Goal: Communication & Community: Answer question/provide support

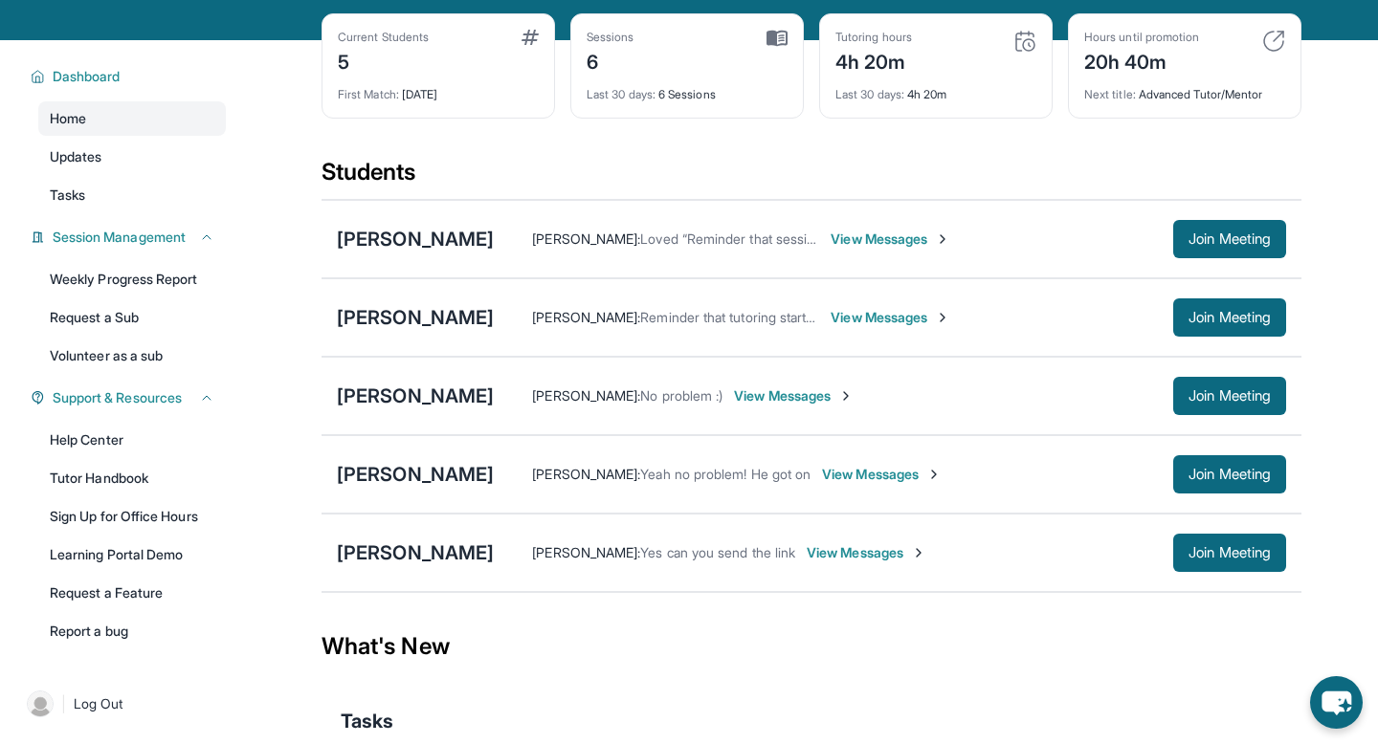
scroll to position [86, 0]
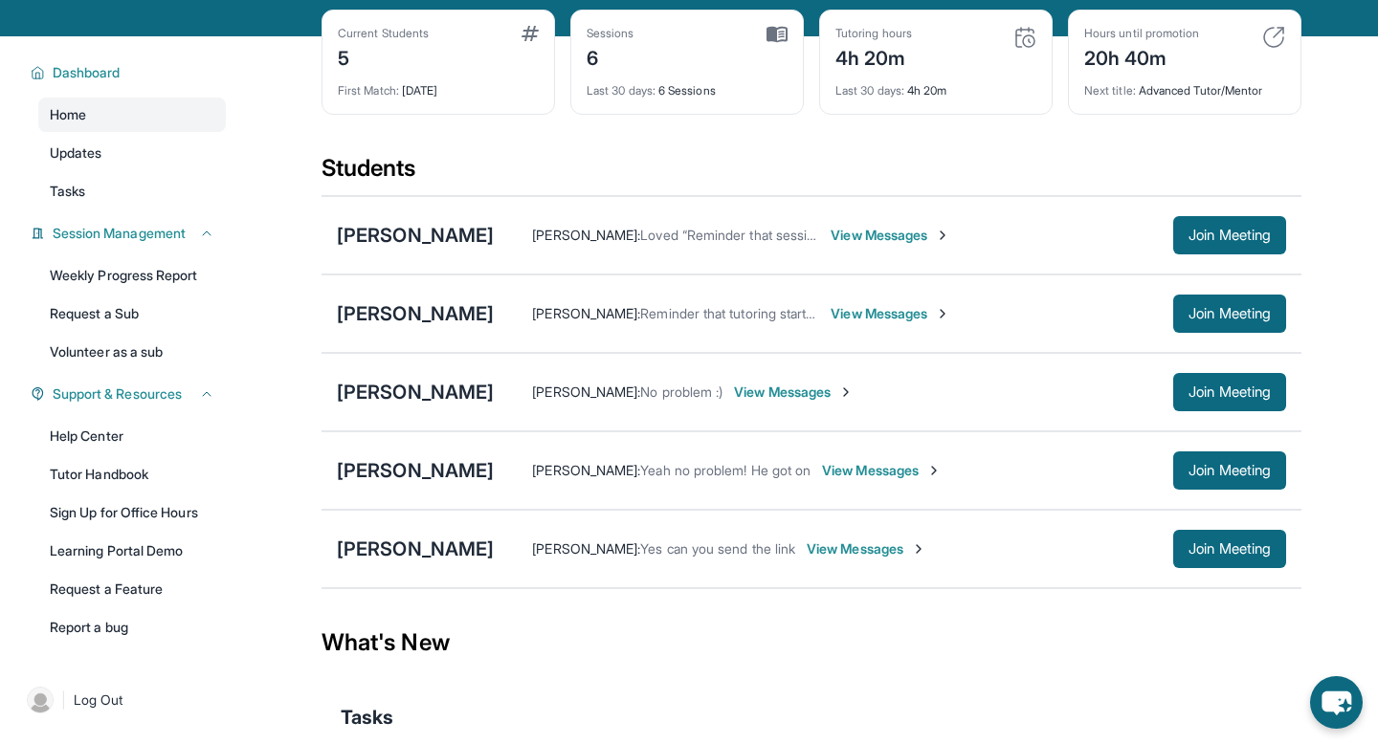
click at [813, 559] on span "View Messages" at bounding box center [867, 549] width 120 height 19
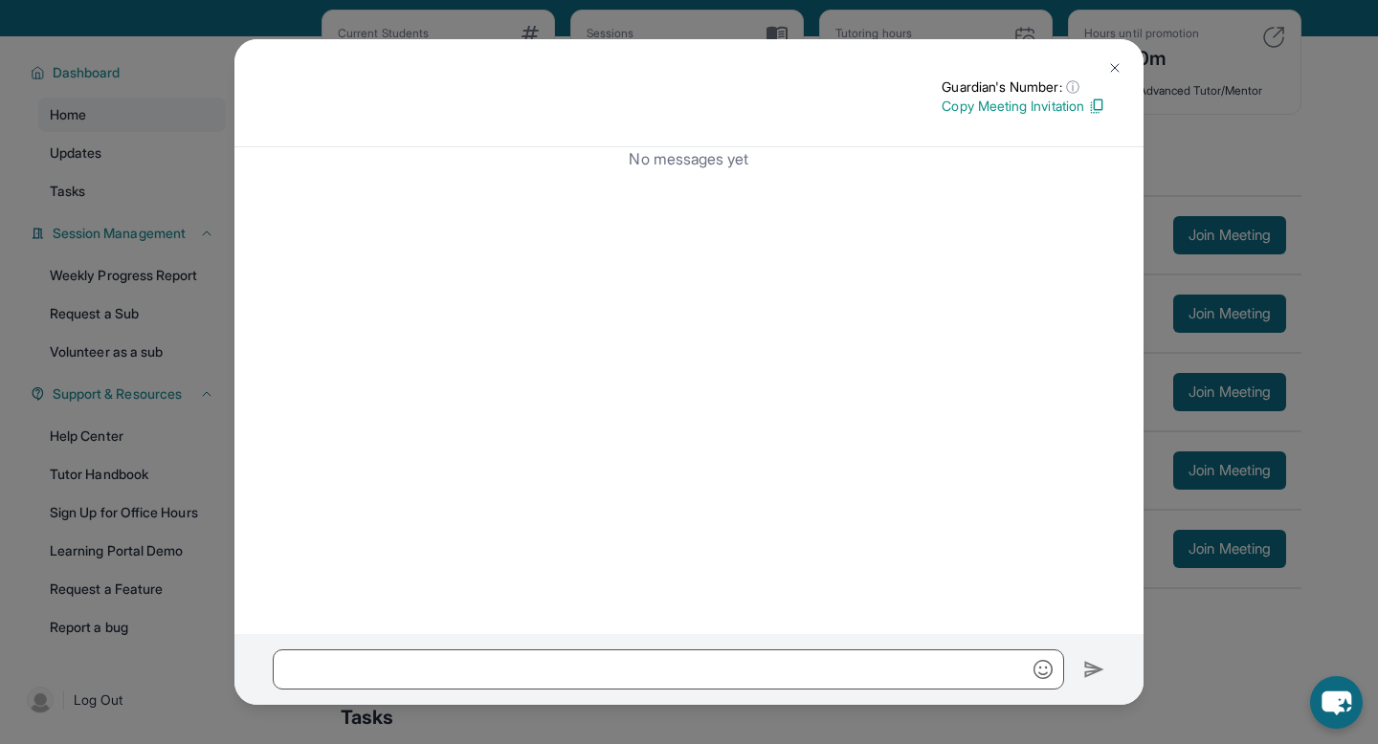
click at [1077, 102] on p "Copy Meeting Invitation" at bounding box center [1023, 106] width 164 height 19
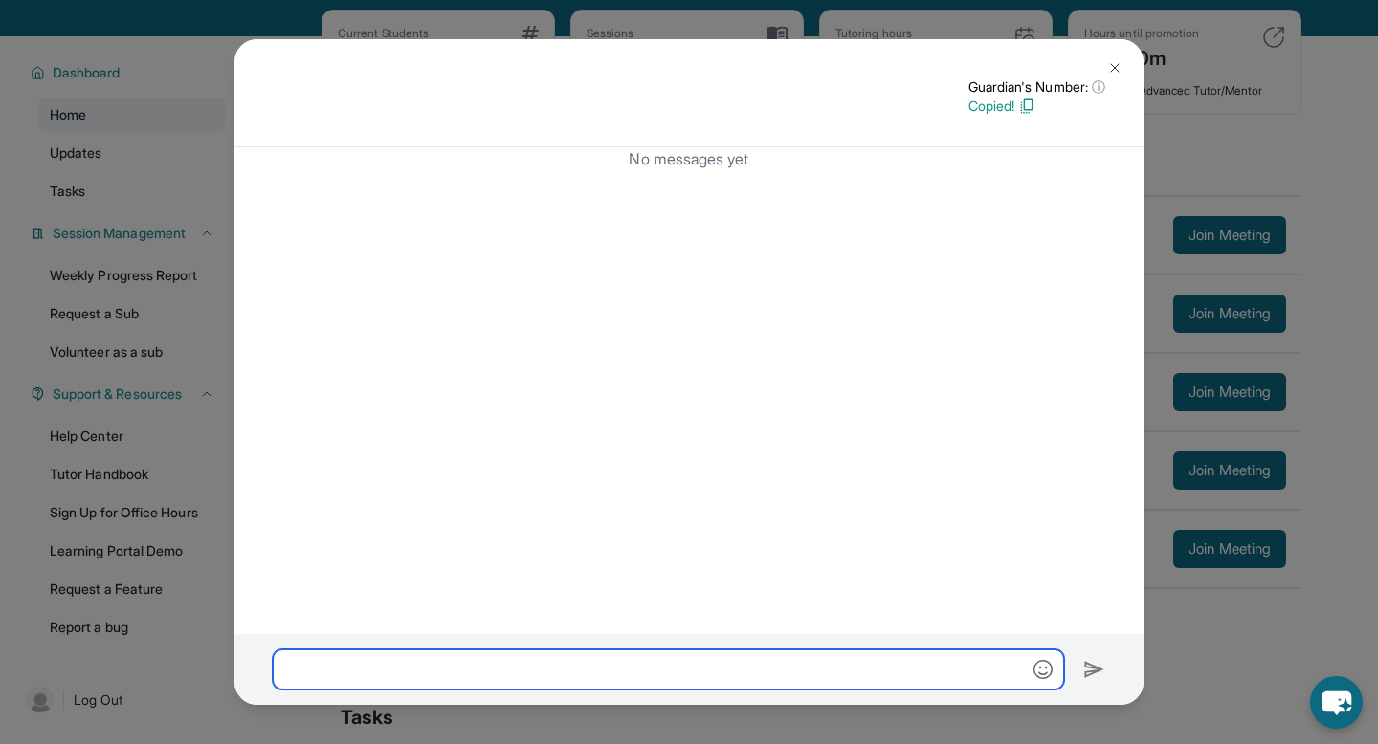
click at [453, 659] on input "text" at bounding box center [668, 670] width 791 height 40
paste input "**********"
type input "**********"
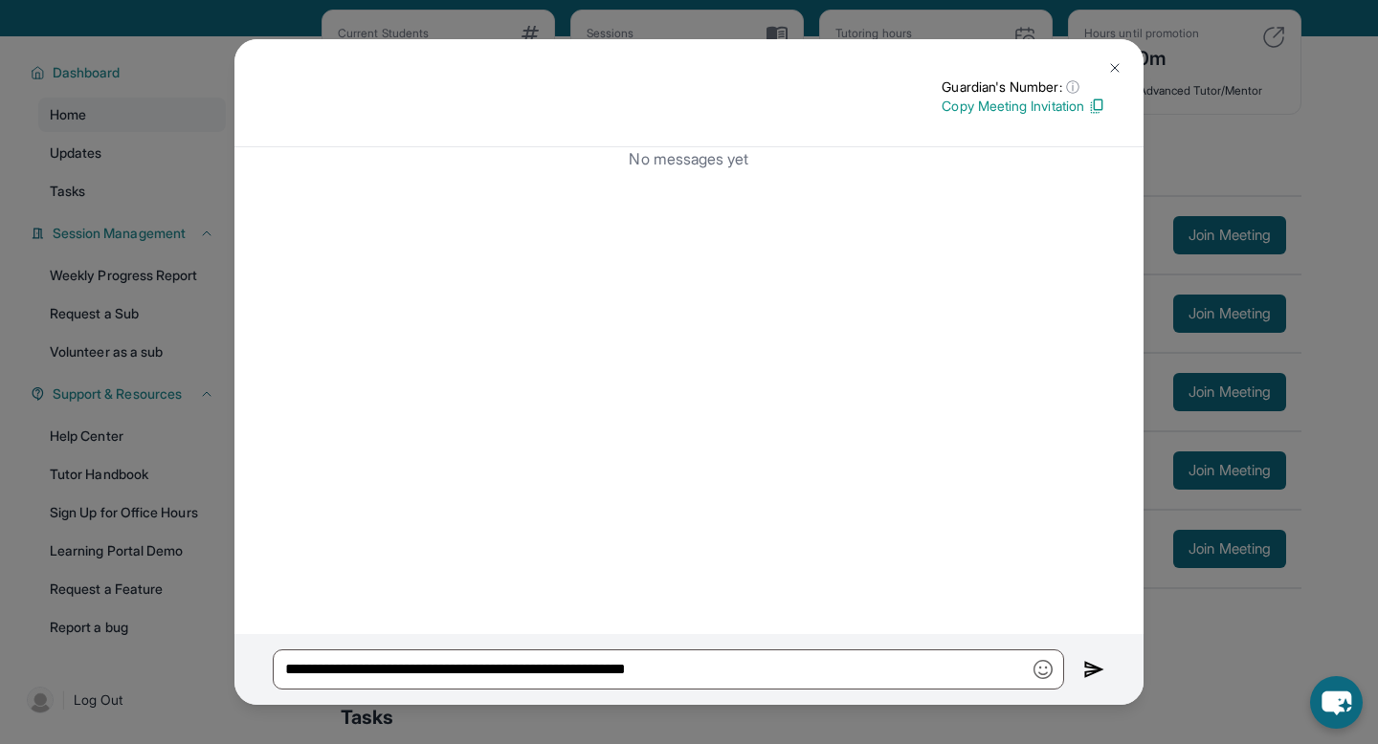
click at [1091, 668] on img at bounding box center [1094, 669] width 22 height 23
click at [1087, 678] on img at bounding box center [1094, 669] width 22 height 23
click at [1126, 60] on button at bounding box center [1114, 68] width 38 height 38
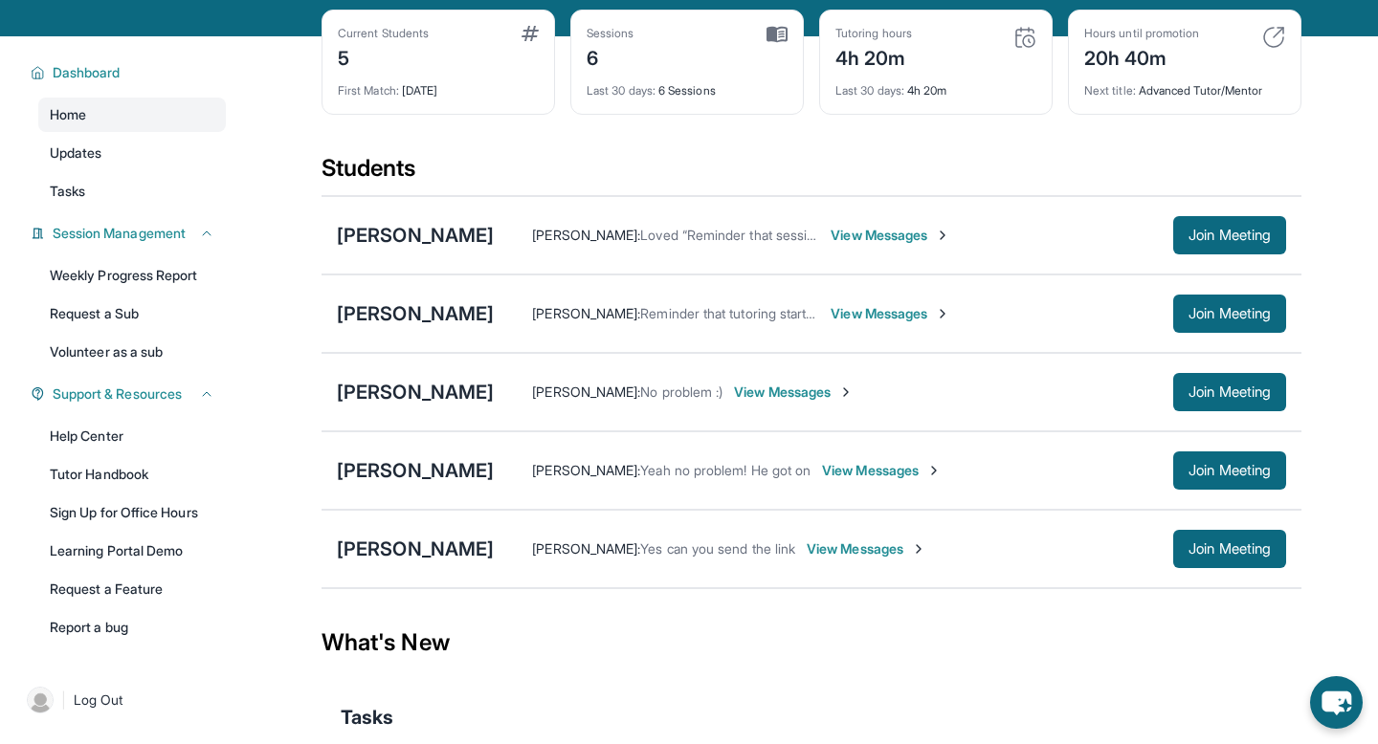
click at [833, 559] on span "View Messages" at bounding box center [867, 549] width 120 height 19
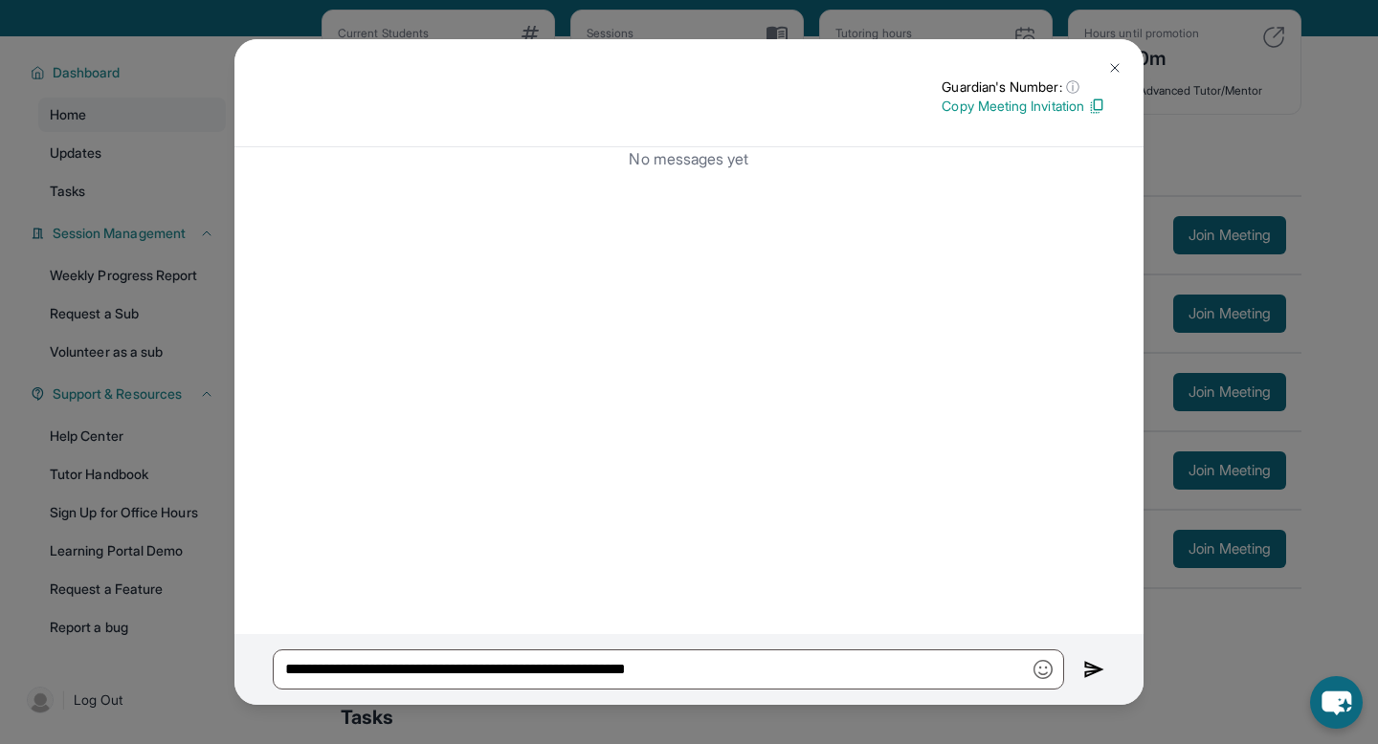
click at [1085, 667] on img at bounding box center [1094, 669] width 22 height 23
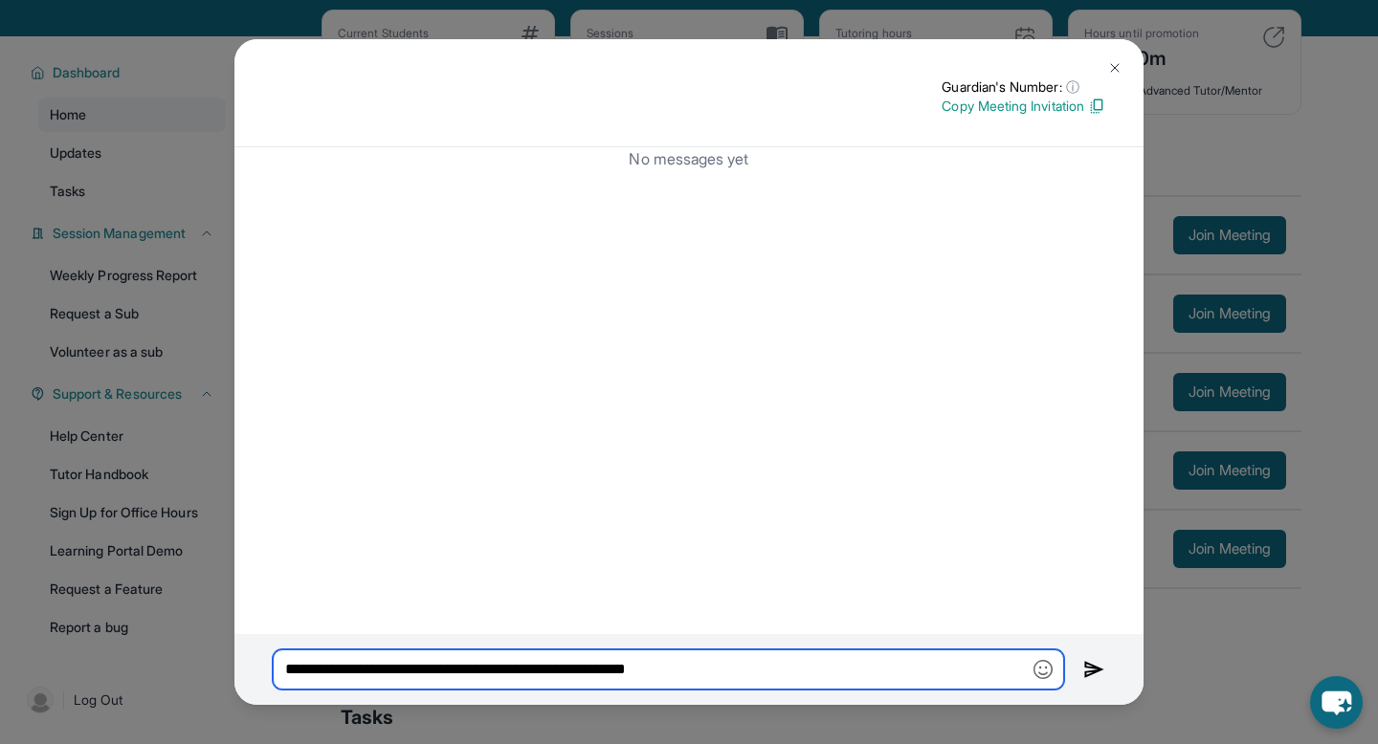
click at [915, 677] on input "**********" at bounding box center [668, 670] width 791 height 40
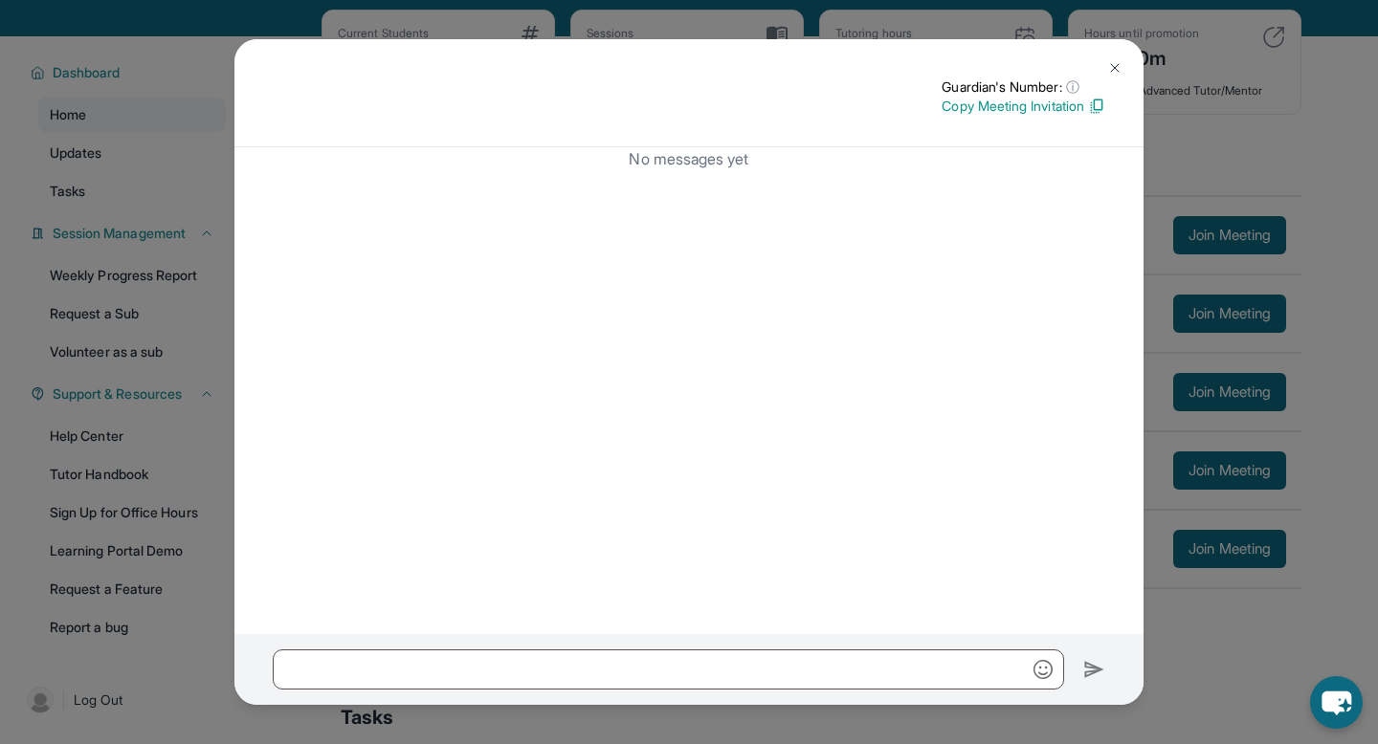
click at [1089, 100] on img at bounding box center [1096, 106] width 17 height 17
click at [1115, 65] on img at bounding box center [1114, 67] width 15 height 15
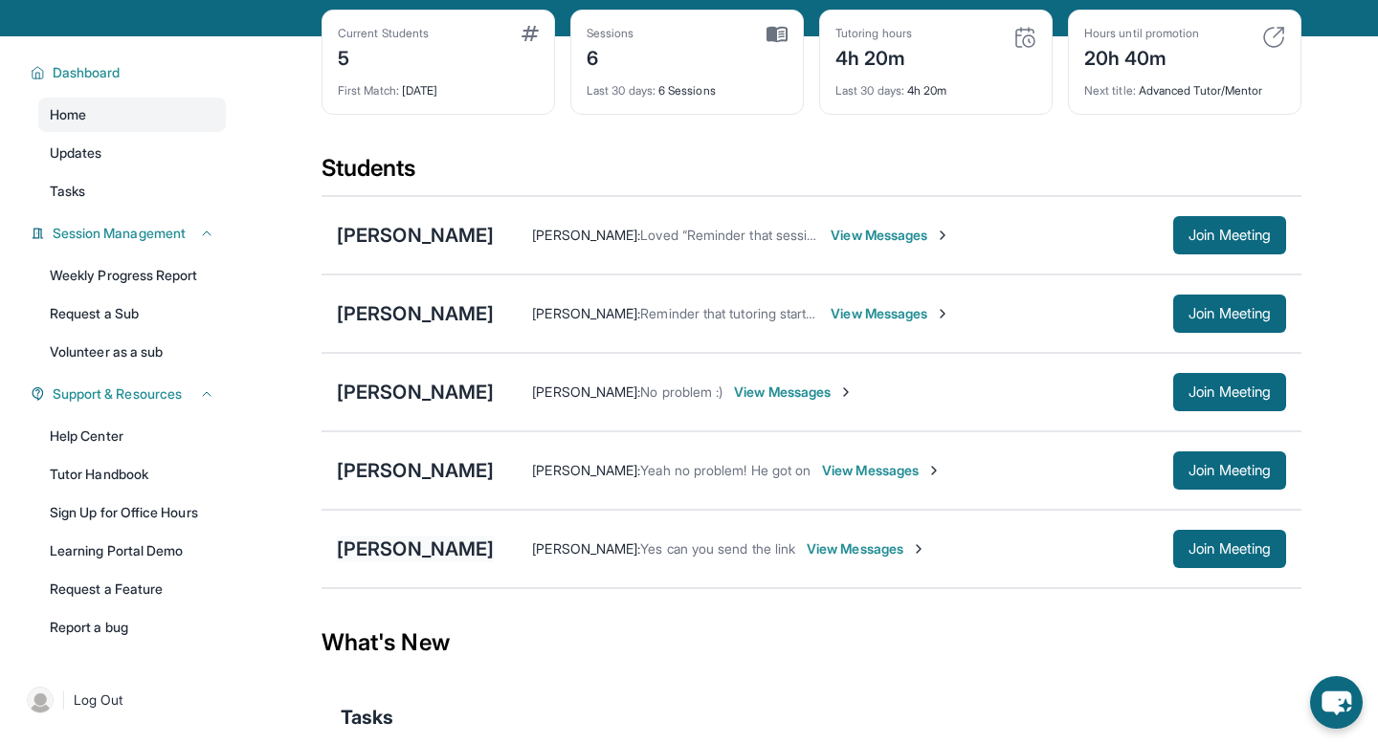
click at [421, 563] on div "[PERSON_NAME]" at bounding box center [415, 549] width 157 height 27
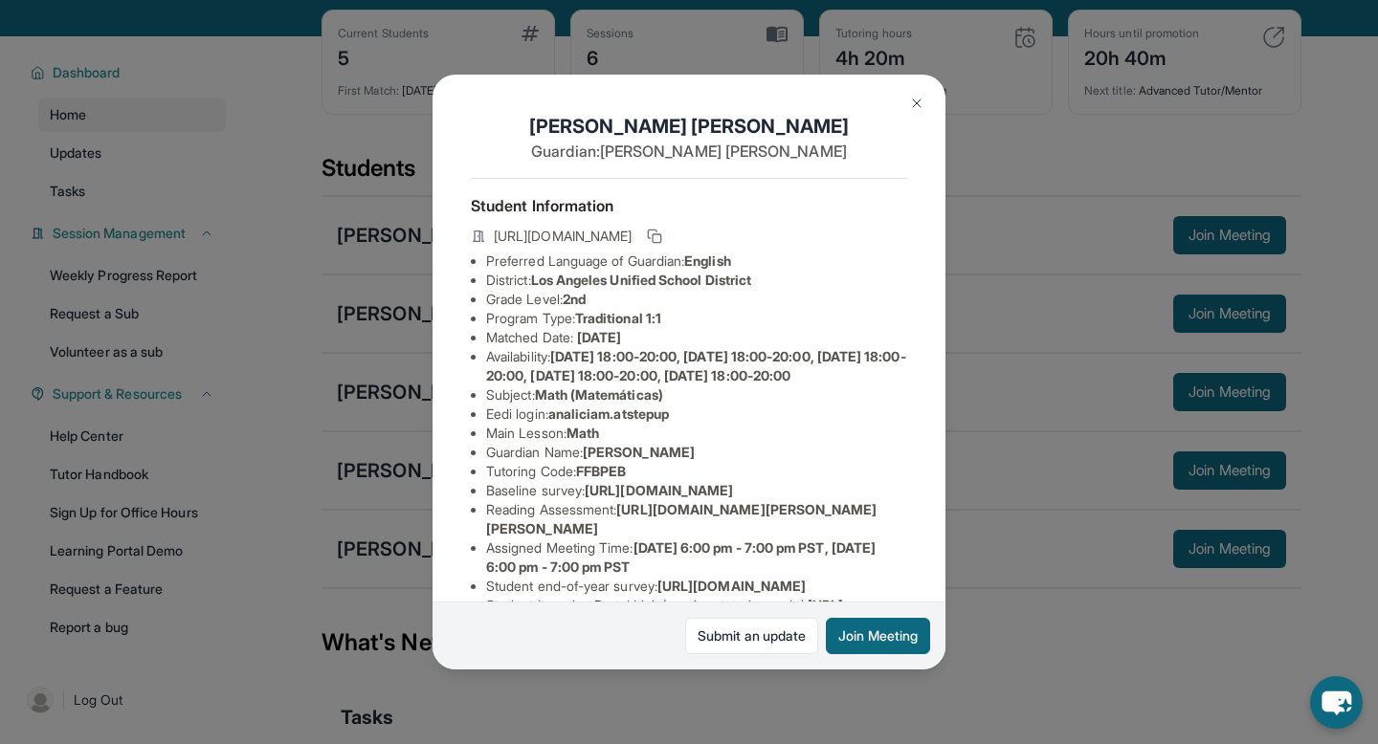
scroll to position [266, 0]
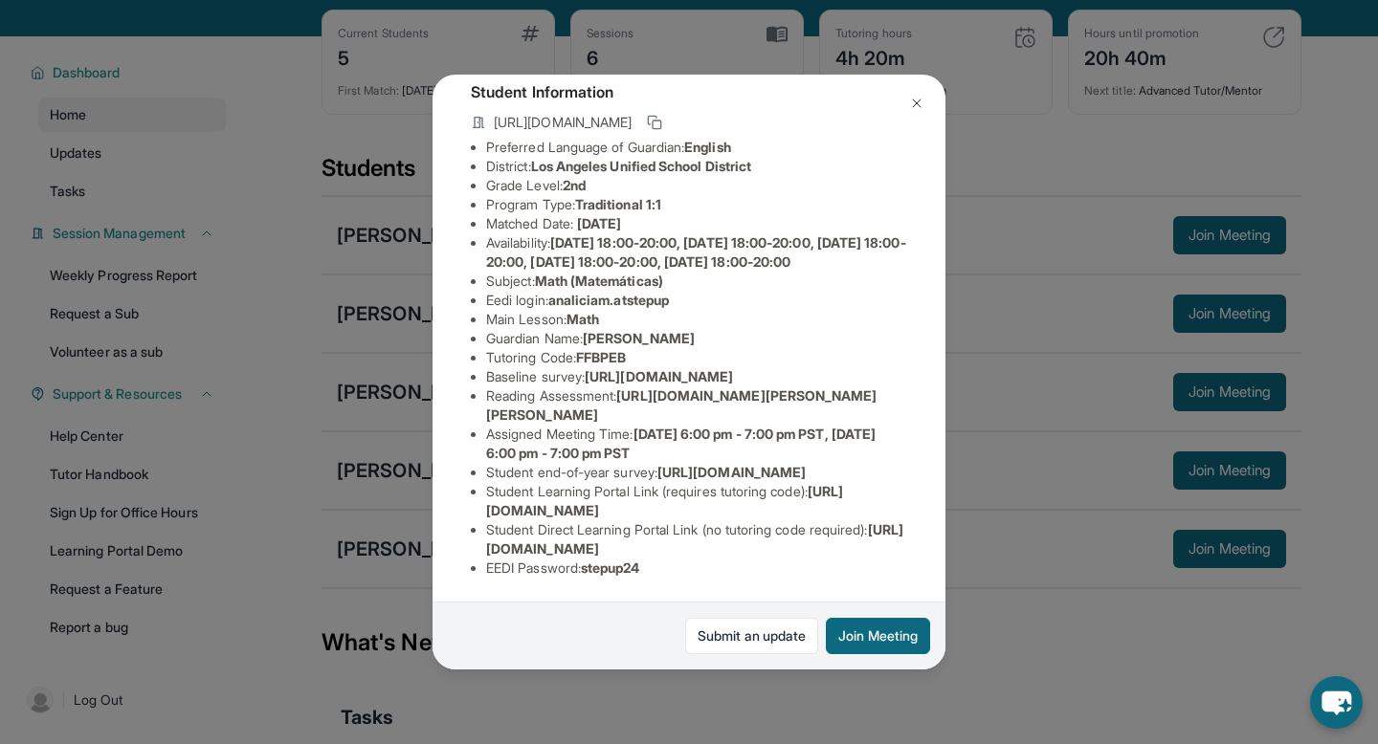
drag, startPoint x: 487, startPoint y: 553, endPoint x: 886, endPoint y: 542, distance: 399.1
click at [886, 542] on li "Student Direct Learning Portal Link (no tutoring code required) : https://stude…" at bounding box center [696, 539] width 421 height 38
copy span "https://student-portal.stepuptutoring.org/student/FFBPEB"
click at [993, 541] on div "Analicia Mejia Guardian: Cristina Mejia Student Information https://student-por…" at bounding box center [689, 372] width 1378 height 744
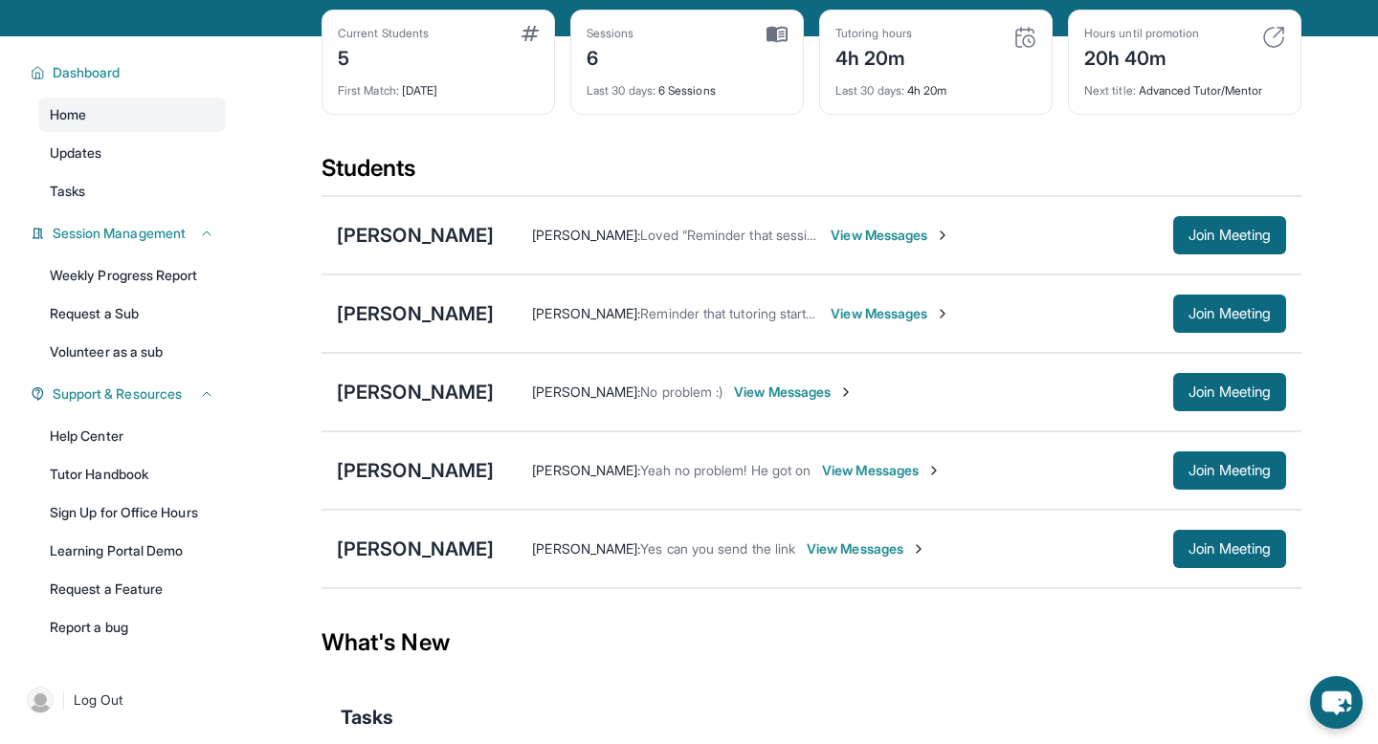
click at [820, 559] on span "View Messages" at bounding box center [867, 549] width 120 height 19
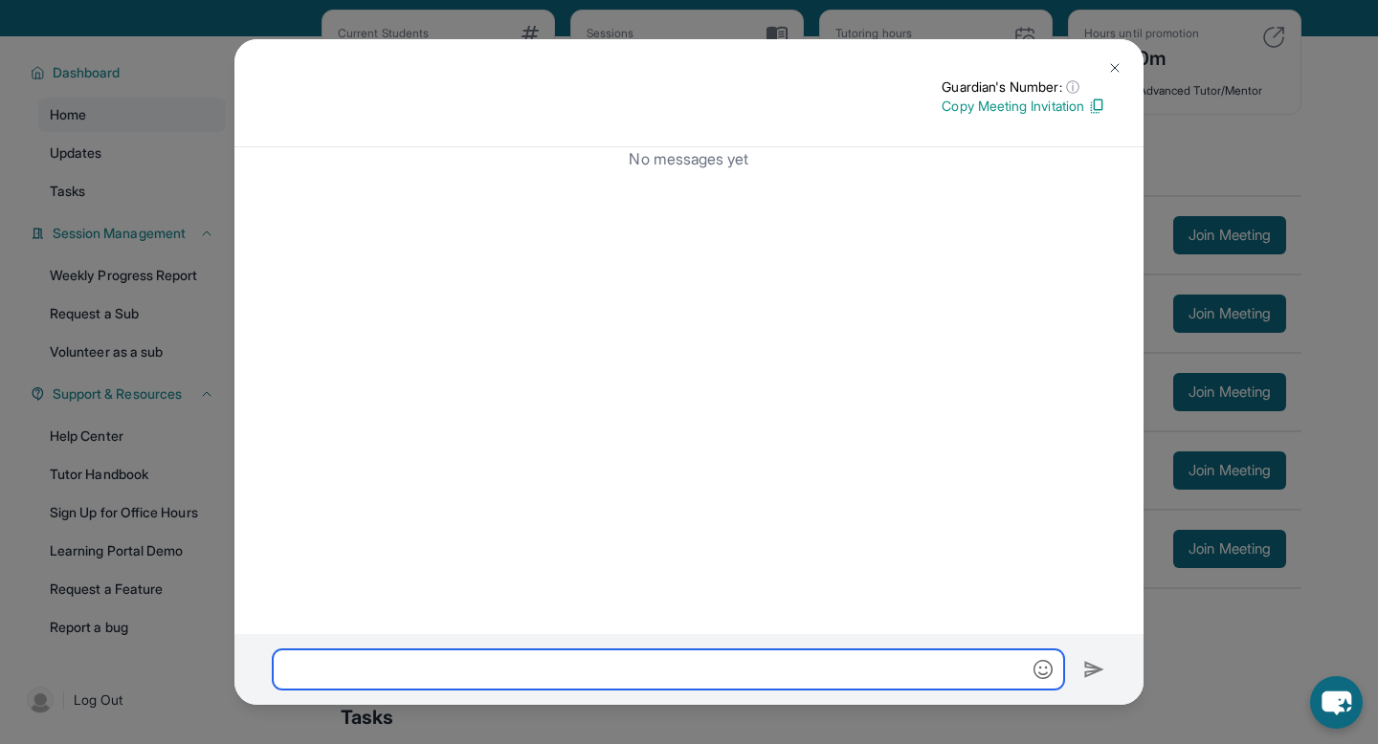
click at [670, 671] on input "text" at bounding box center [668, 670] width 791 height 40
paste input "**********"
type input "**********"
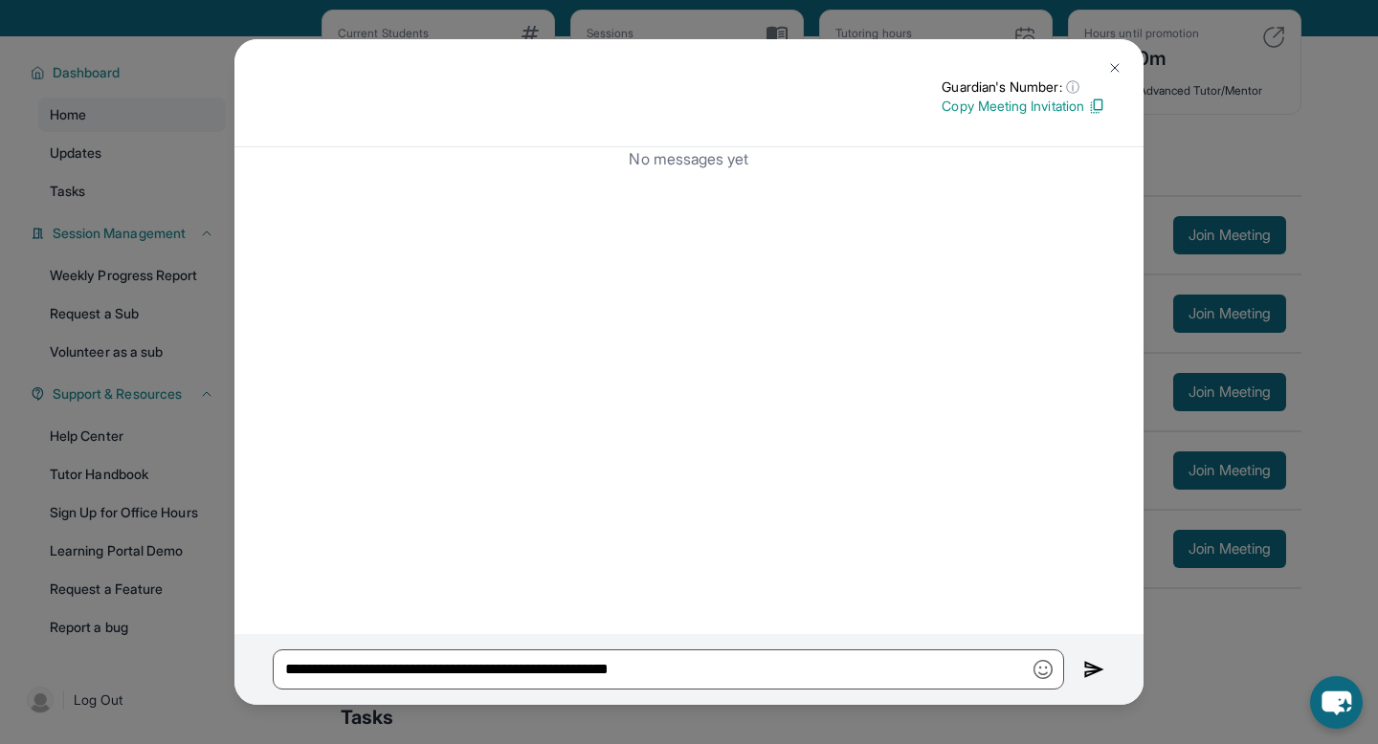
click at [1092, 671] on img at bounding box center [1094, 669] width 22 height 23
click at [1115, 66] on img at bounding box center [1114, 67] width 15 height 15
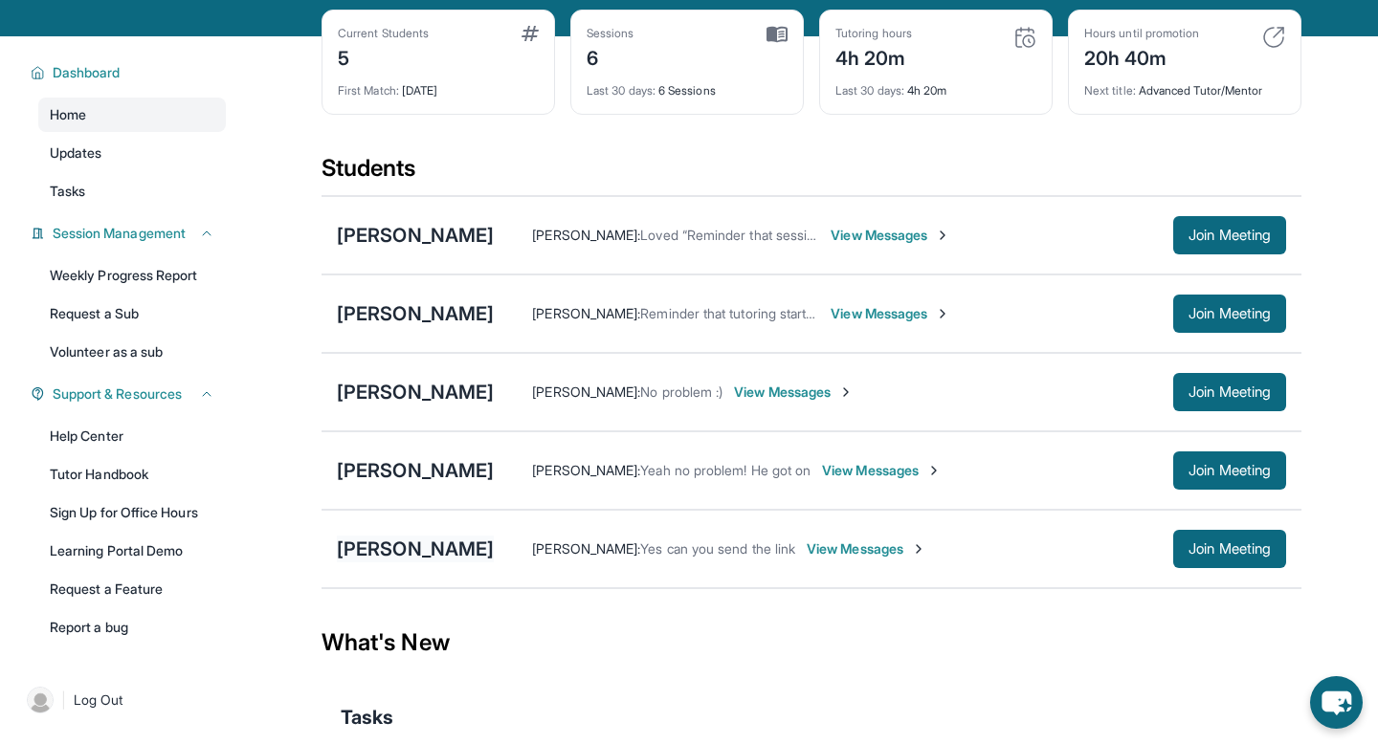
click at [377, 554] on div "[PERSON_NAME]" at bounding box center [415, 549] width 157 height 27
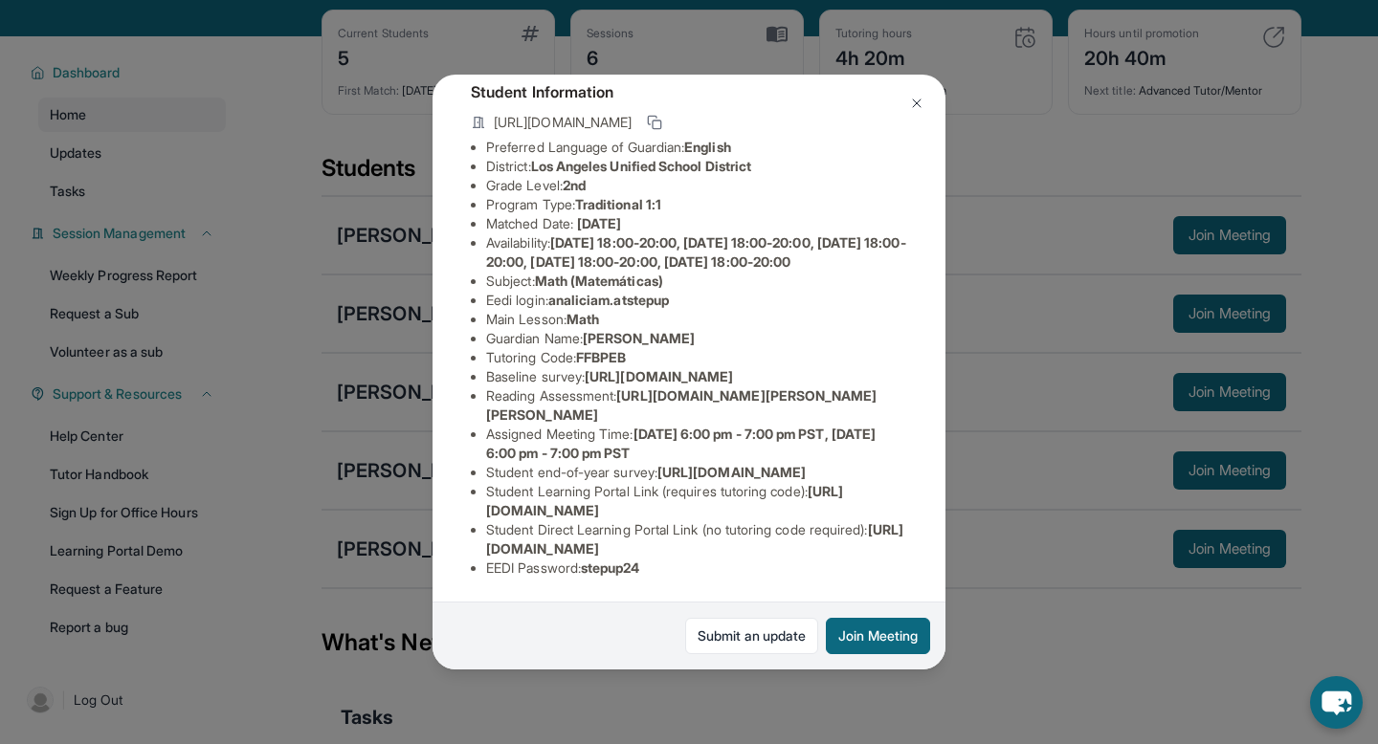
drag, startPoint x: 486, startPoint y: 546, endPoint x: 872, endPoint y: 543, distance: 385.6
click at [872, 543] on span "https://student-portal.stepuptutoring.org/student/FFBPEB" at bounding box center [694, 538] width 417 height 35
copy span "https://student-portal.stepuptutoring.org/student/FFBPEB"
click at [1065, 556] on div "Analicia Mejia Guardian: Cristina Mejia Student Information https://student-por…" at bounding box center [689, 372] width 1378 height 744
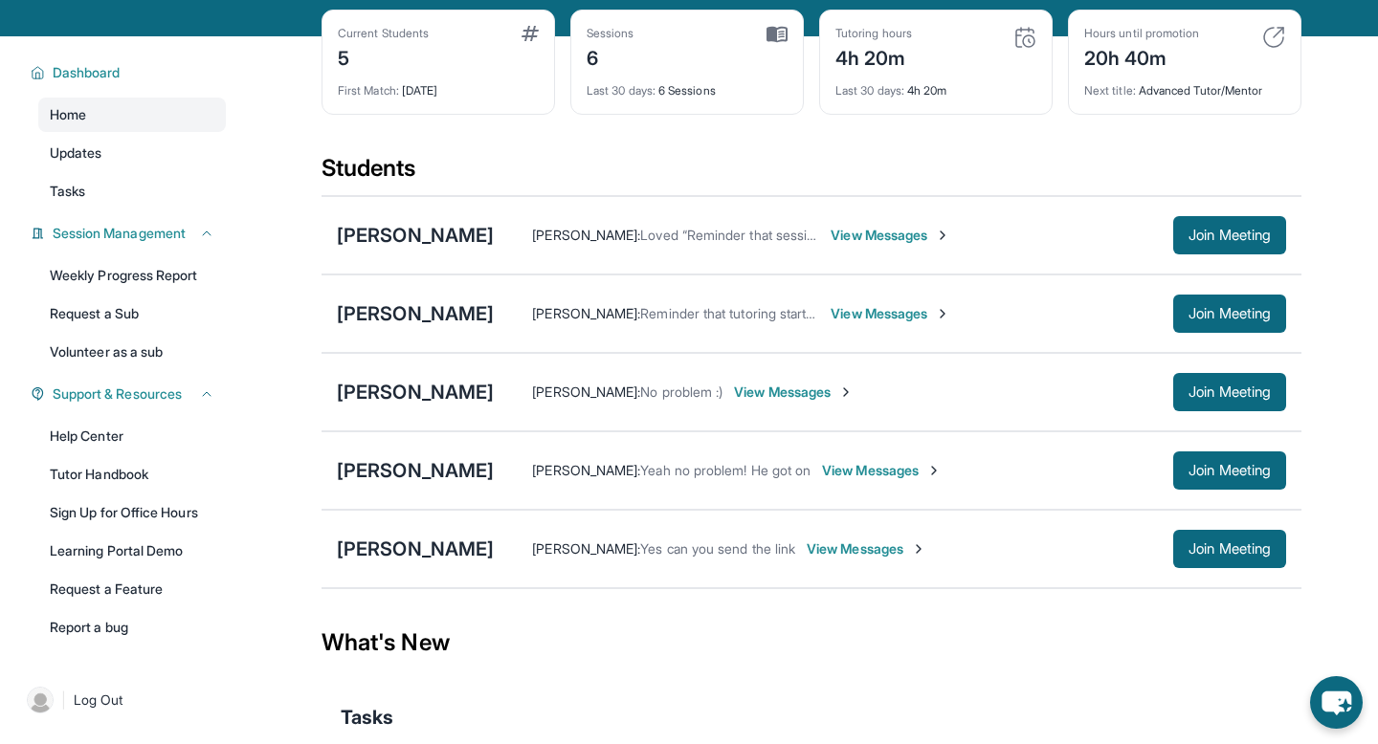
click at [813, 559] on span "View Messages" at bounding box center [867, 549] width 120 height 19
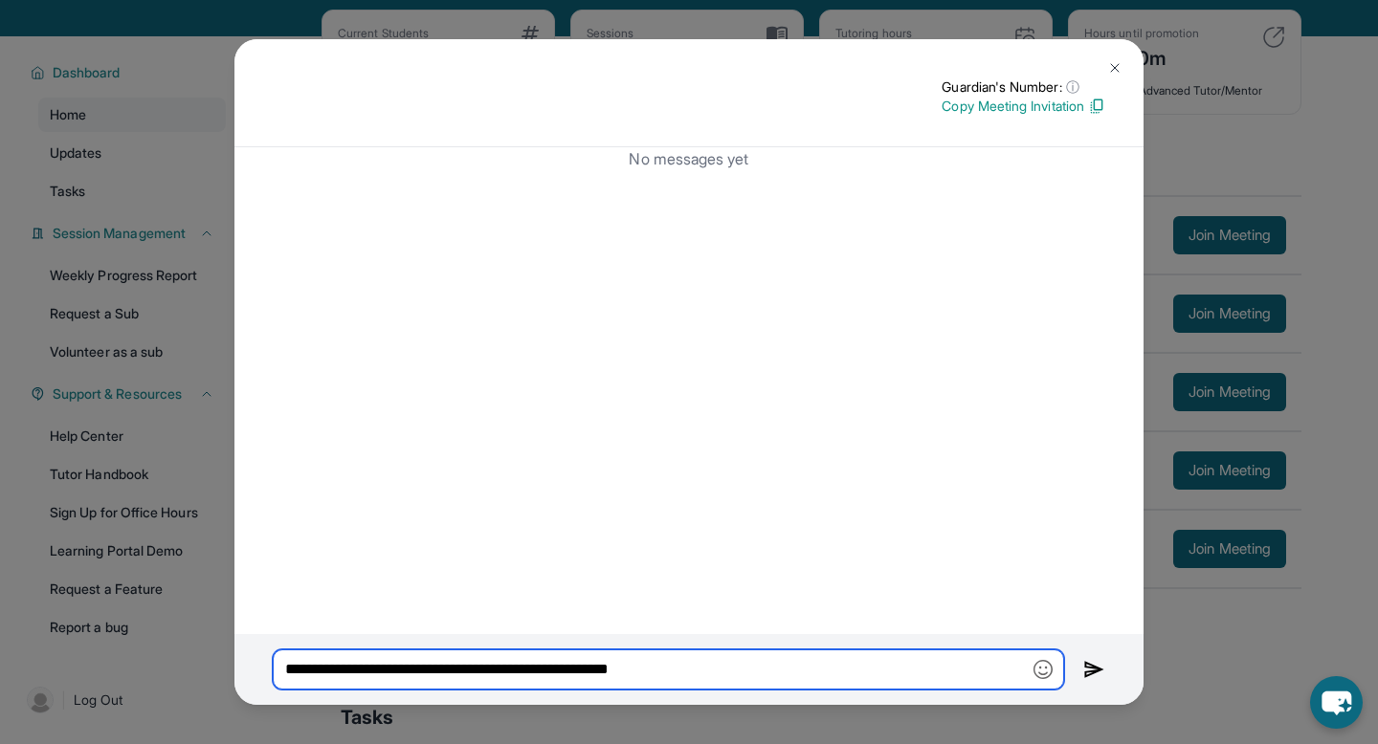
click at [938, 662] on input "**********" at bounding box center [668, 670] width 791 height 40
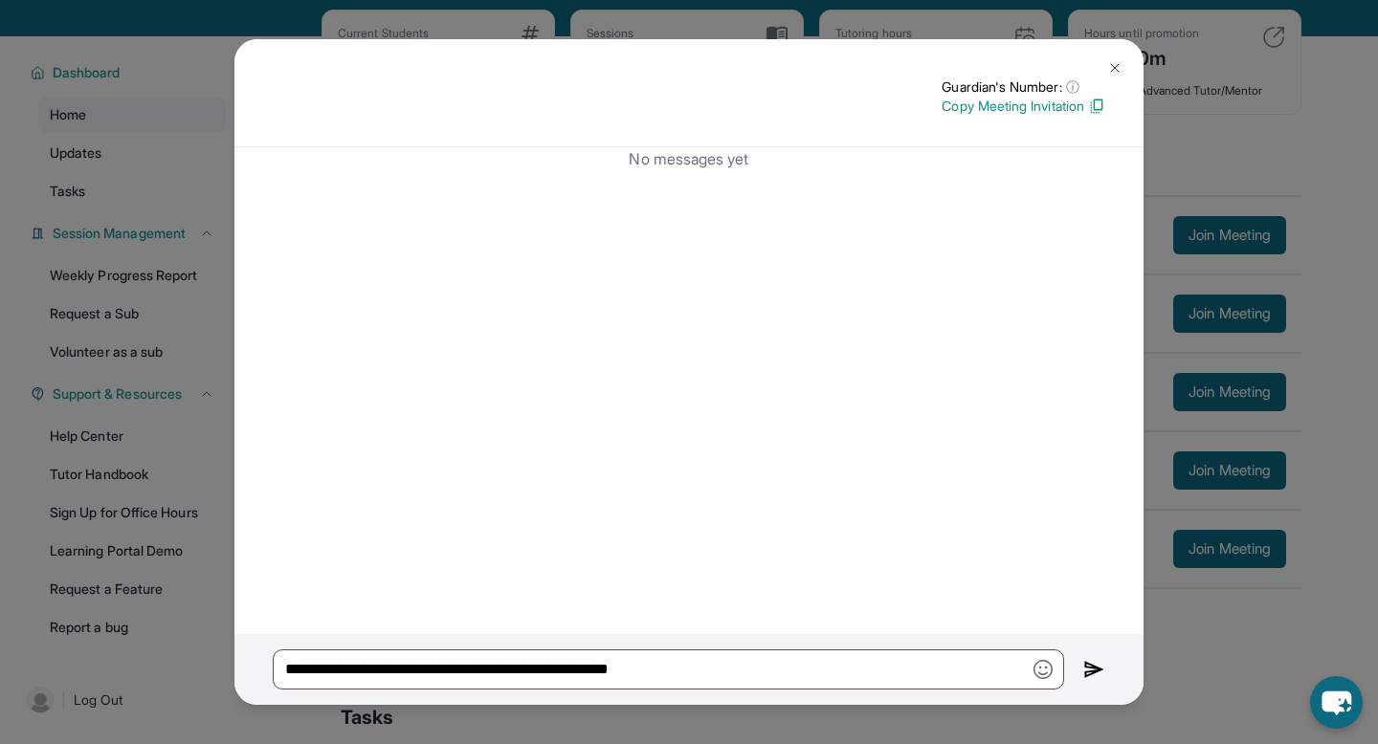
click at [1095, 674] on img at bounding box center [1094, 669] width 22 height 23
click at [1124, 71] on button at bounding box center [1114, 68] width 38 height 38
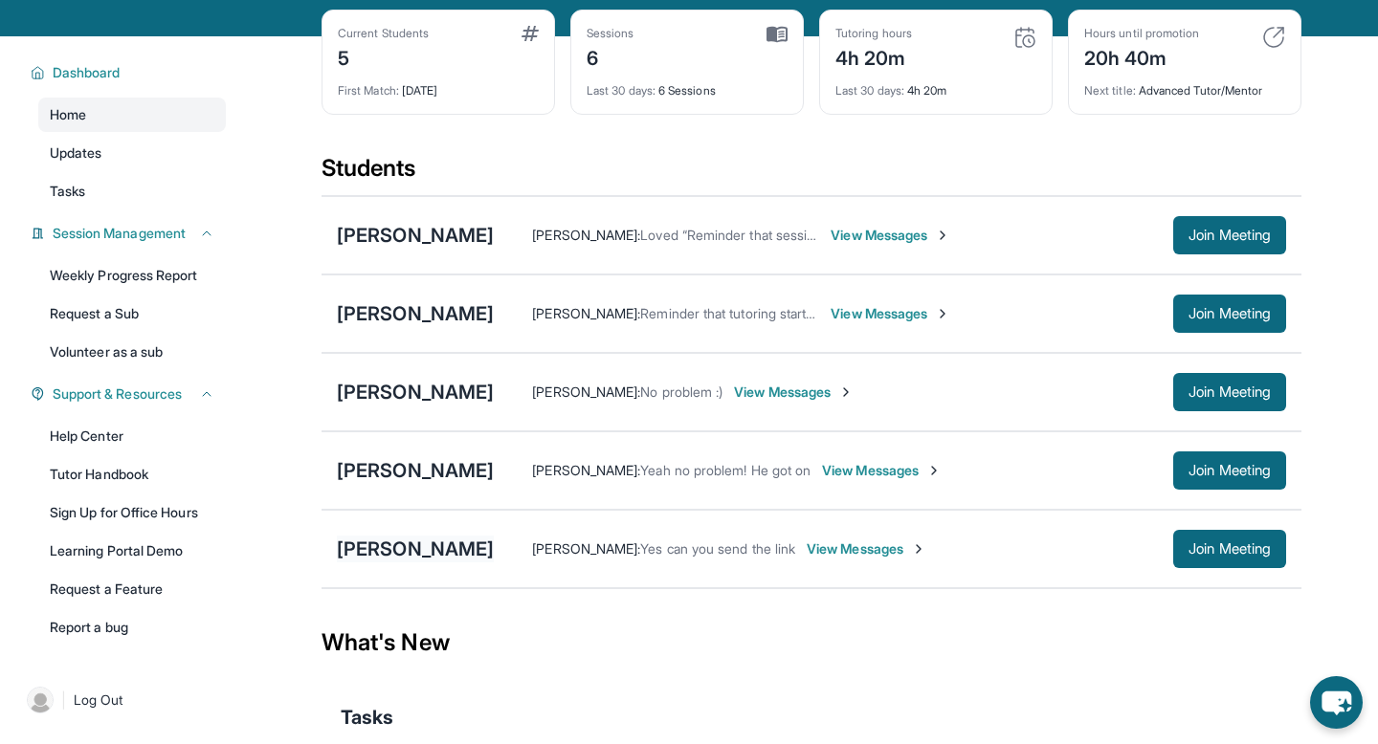
click at [416, 563] on div "[PERSON_NAME]" at bounding box center [415, 549] width 157 height 27
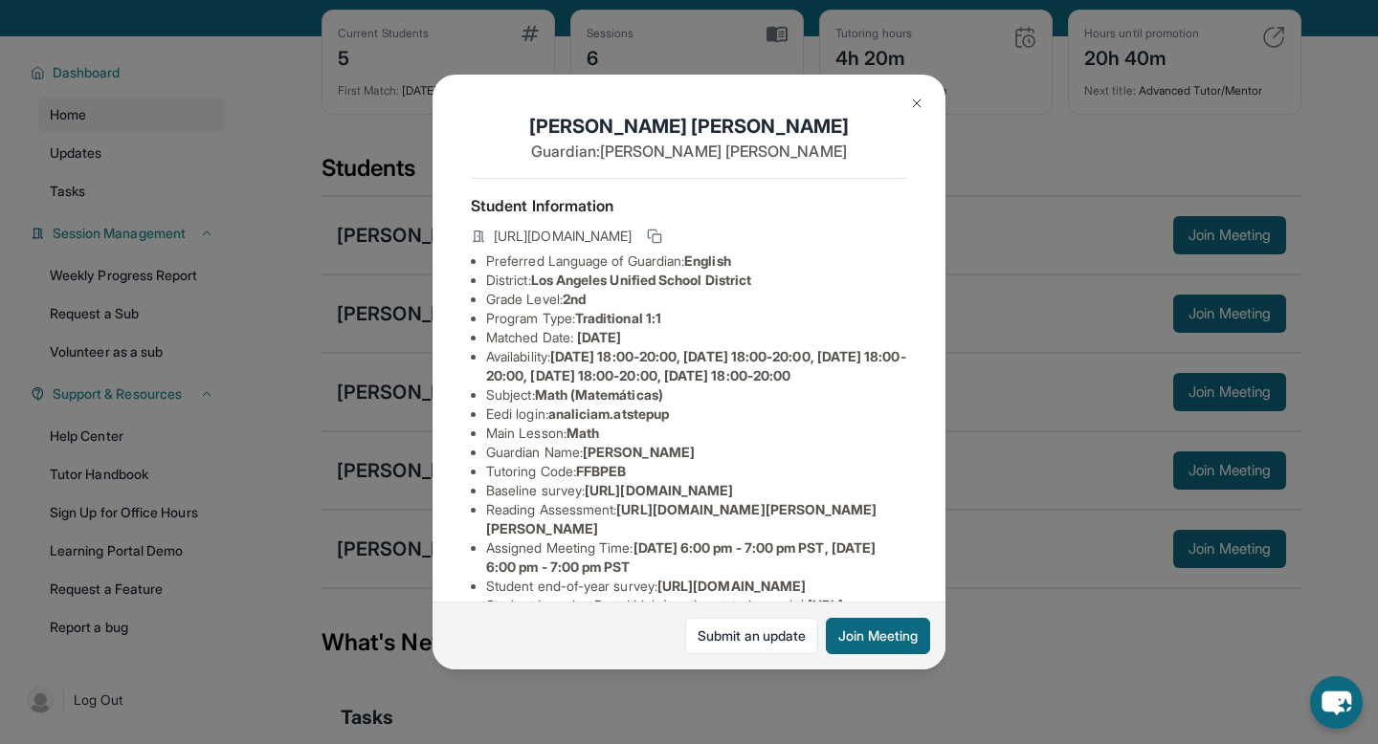
click at [897, 231] on div "https://student-portal.stepuptutoring.org/student/FFBPEB" at bounding box center [689, 238] width 436 height 27
click at [657, 232] on icon at bounding box center [653, 234] width 9 height 9
click at [907, 101] on button at bounding box center [916, 103] width 38 height 38
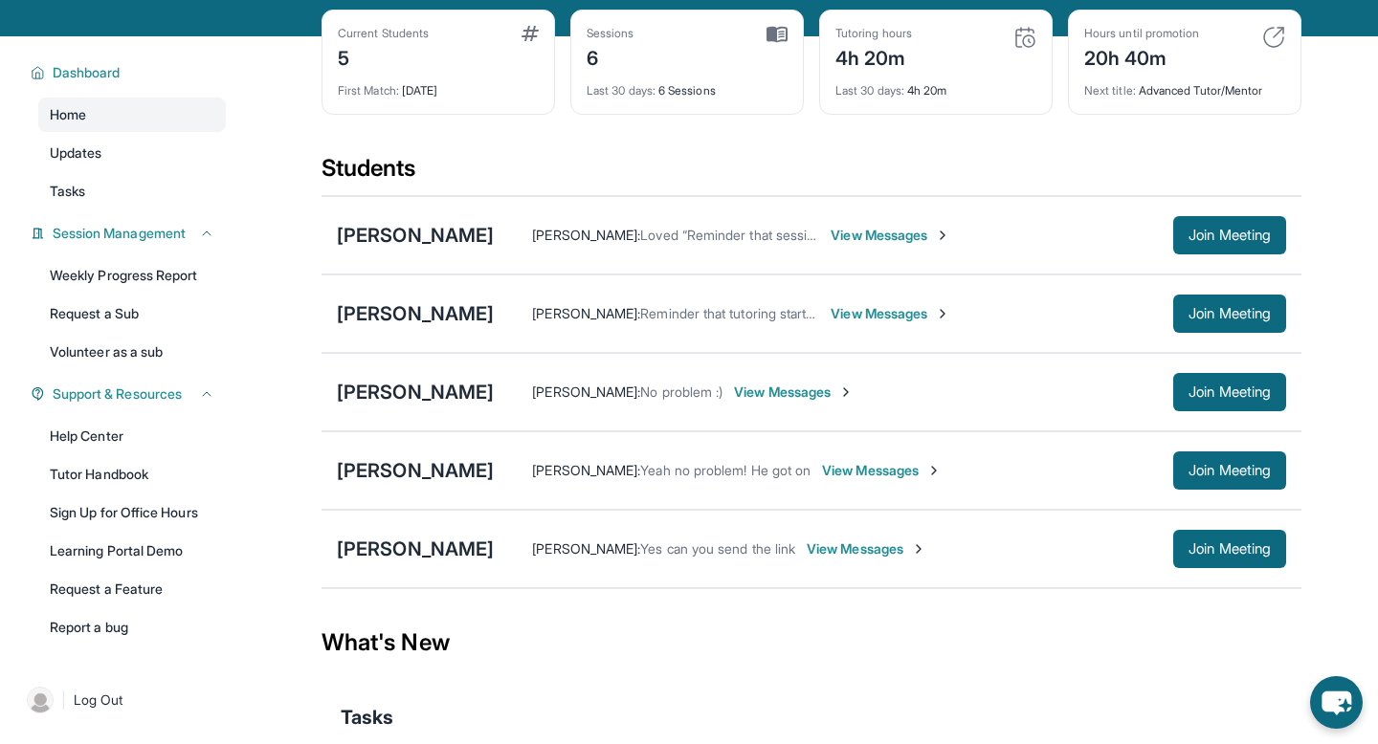
click at [809, 559] on span "View Messages" at bounding box center [867, 549] width 120 height 19
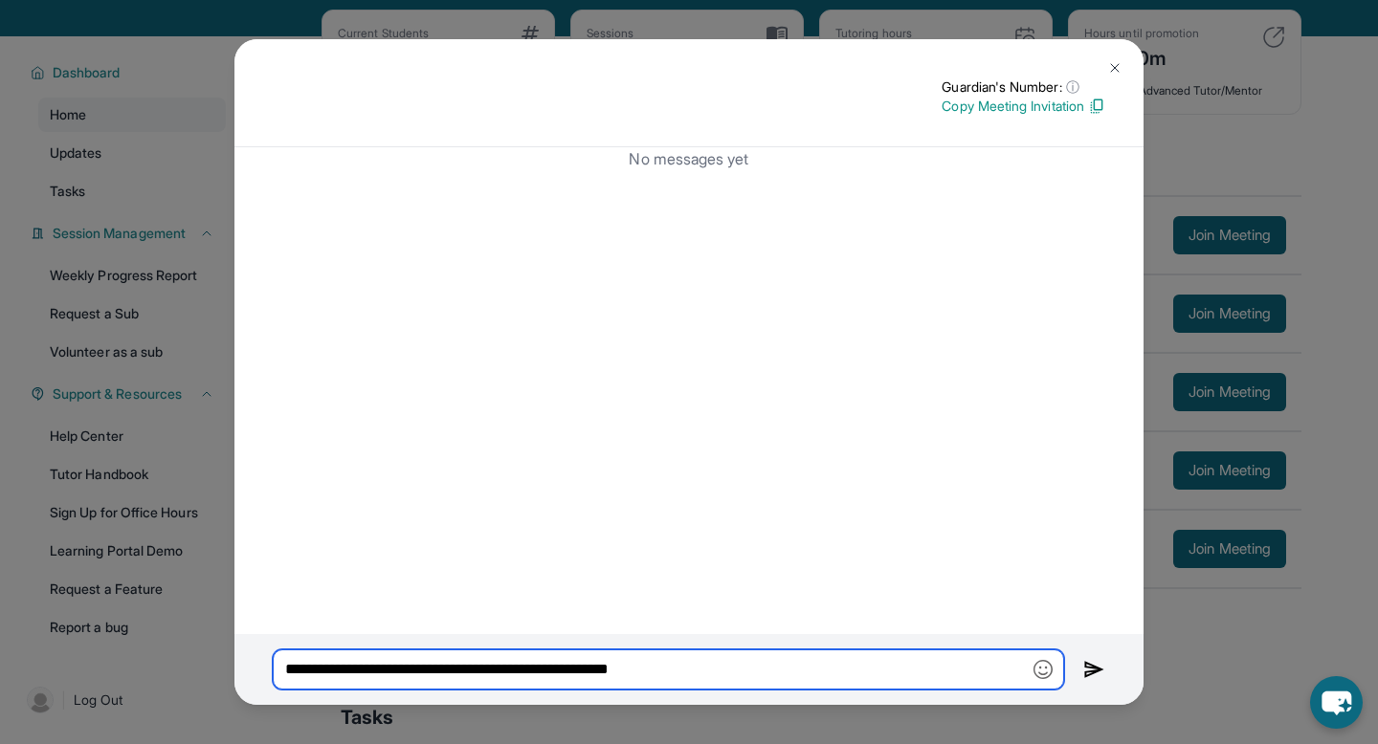
click at [629, 669] on input "**********" at bounding box center [668, 670] width 791 height 40
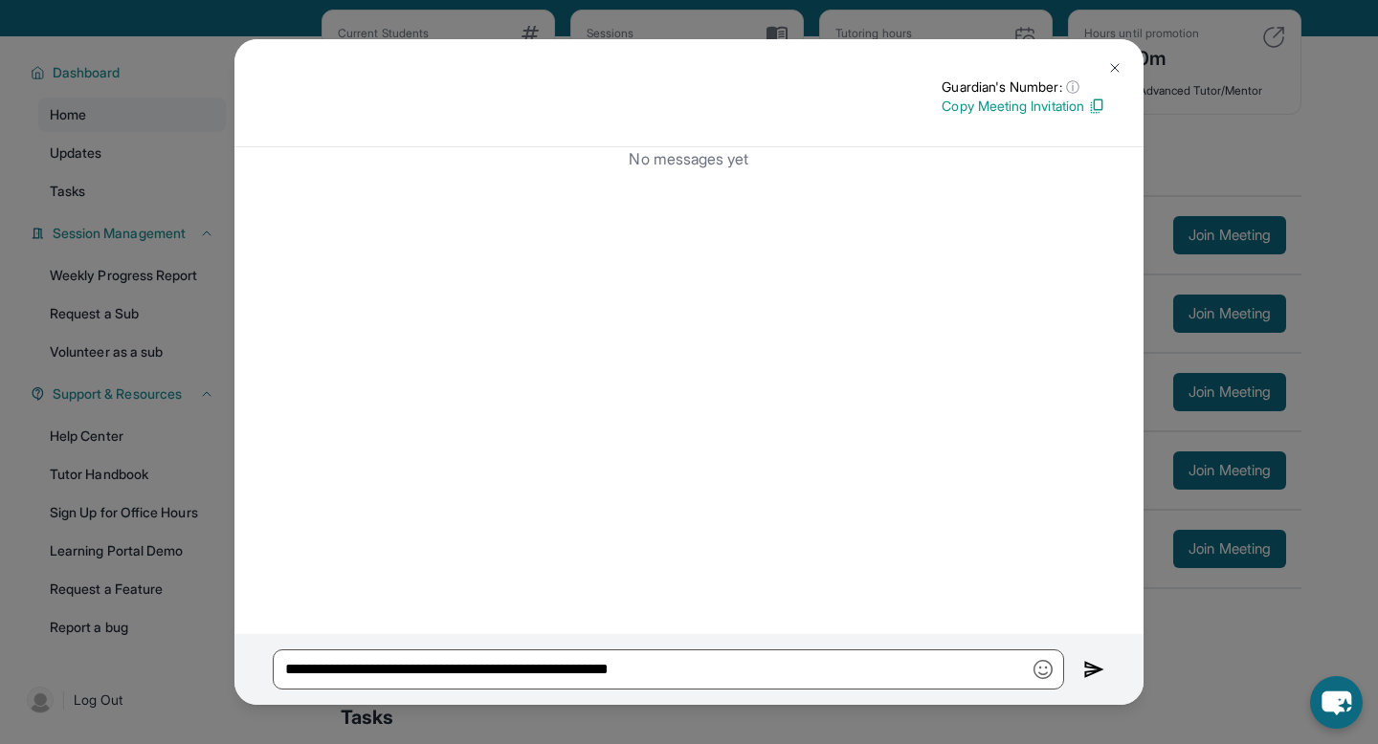
click at [1121, 64] on img at bounding box center [1114, 67] width 15 height 15
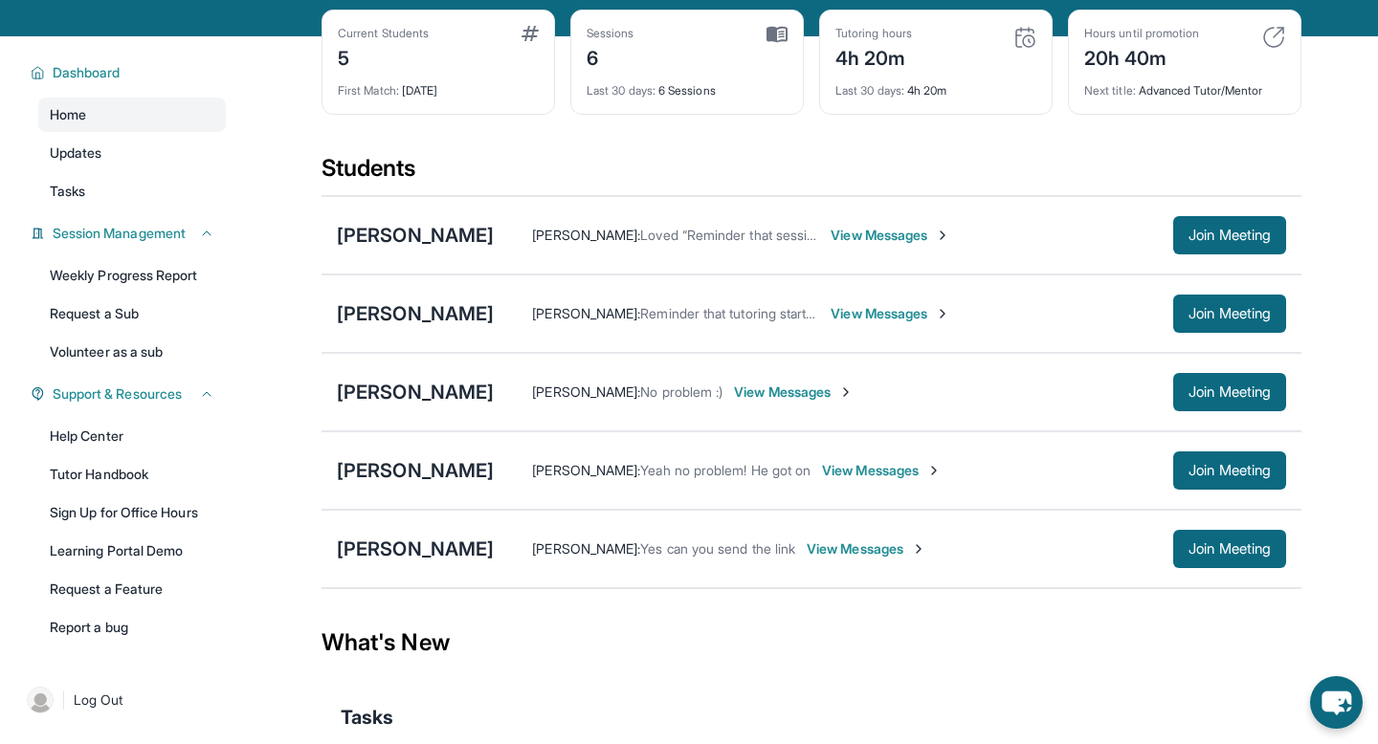
click at [811, 559] on span "View Messages" at bounding box center [867, 549] width 120 height 19
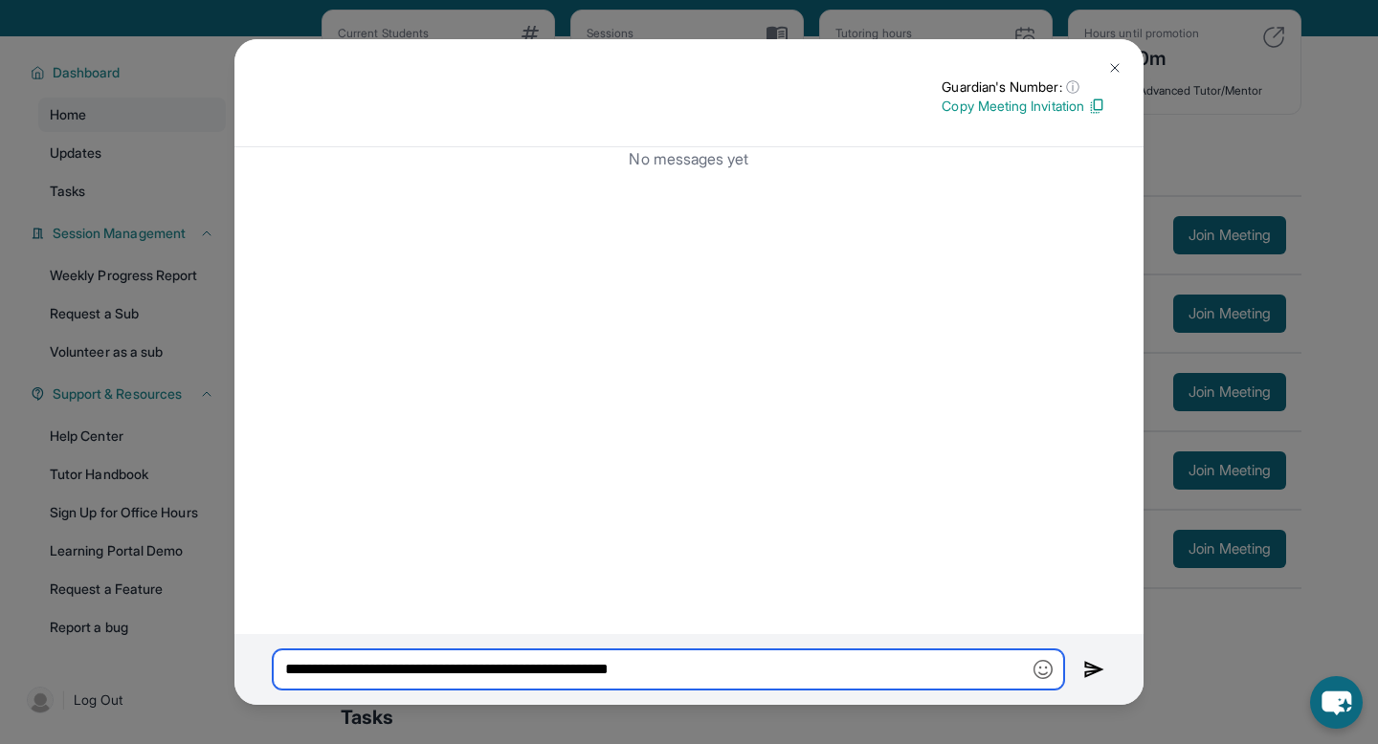
click at [685, 672] on input "**********" at bounding box center [668, 670] width 791 height 40
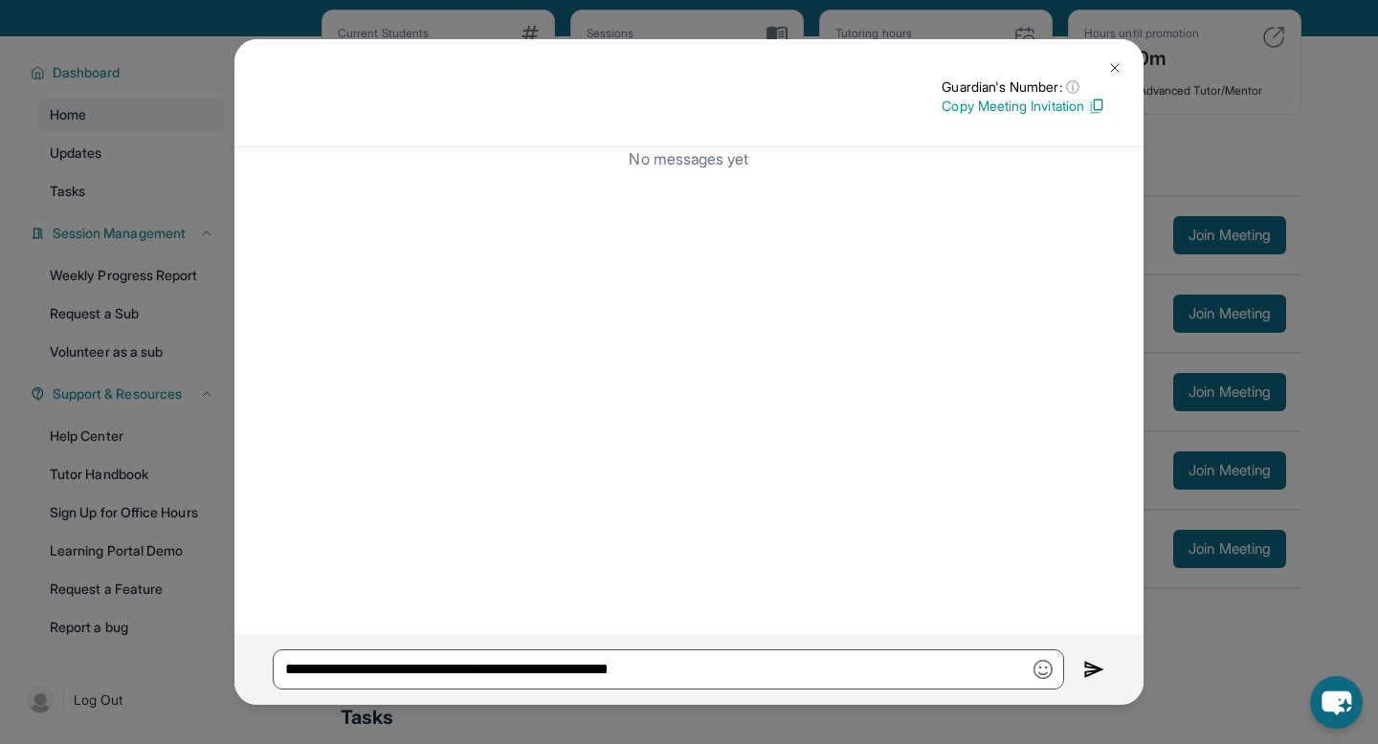
click at [1091, 664] on img at bounding box center [1094, 669] width 22 height 23
click at [1113, 63] on img at bounding box center [1114, 67] width 15 height 15
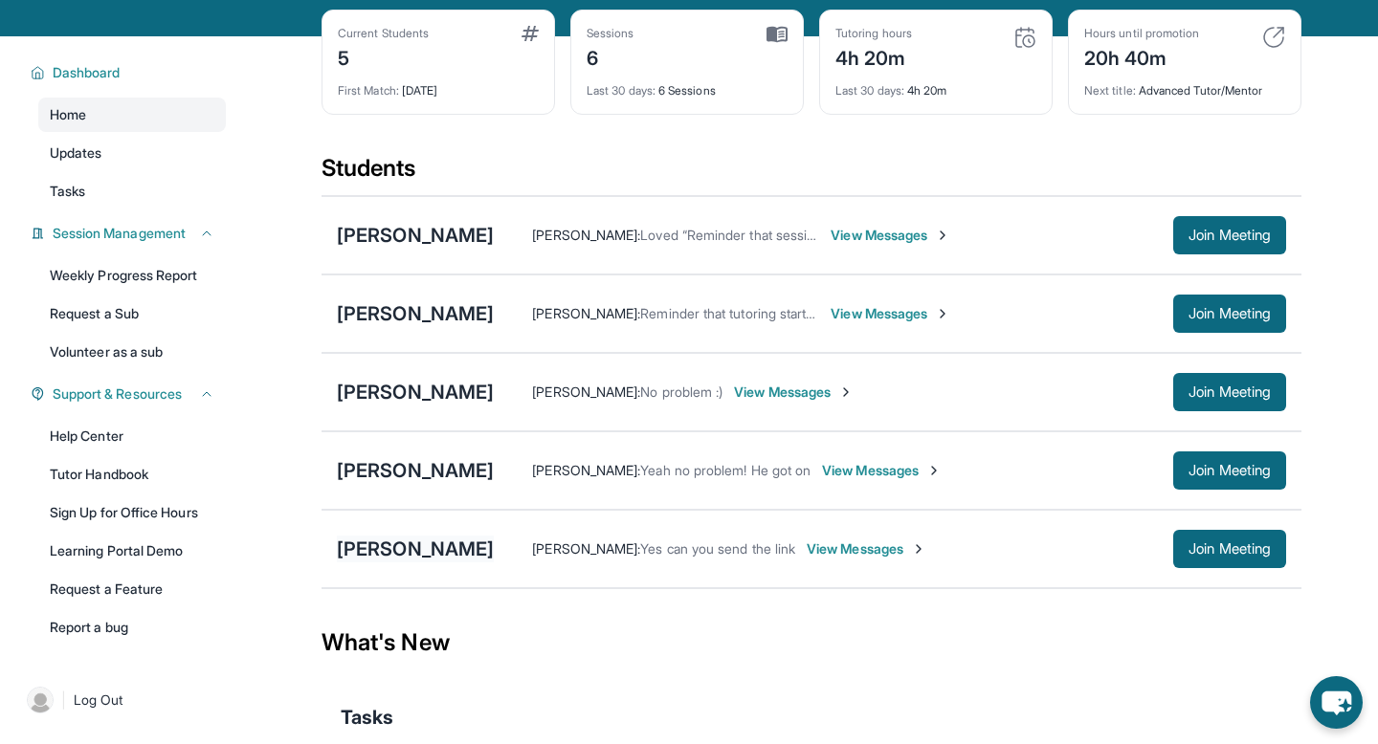
click at [400, 563] on div "[PERSON_NAME]" at bounding box center [415, 549] width 157 height 27
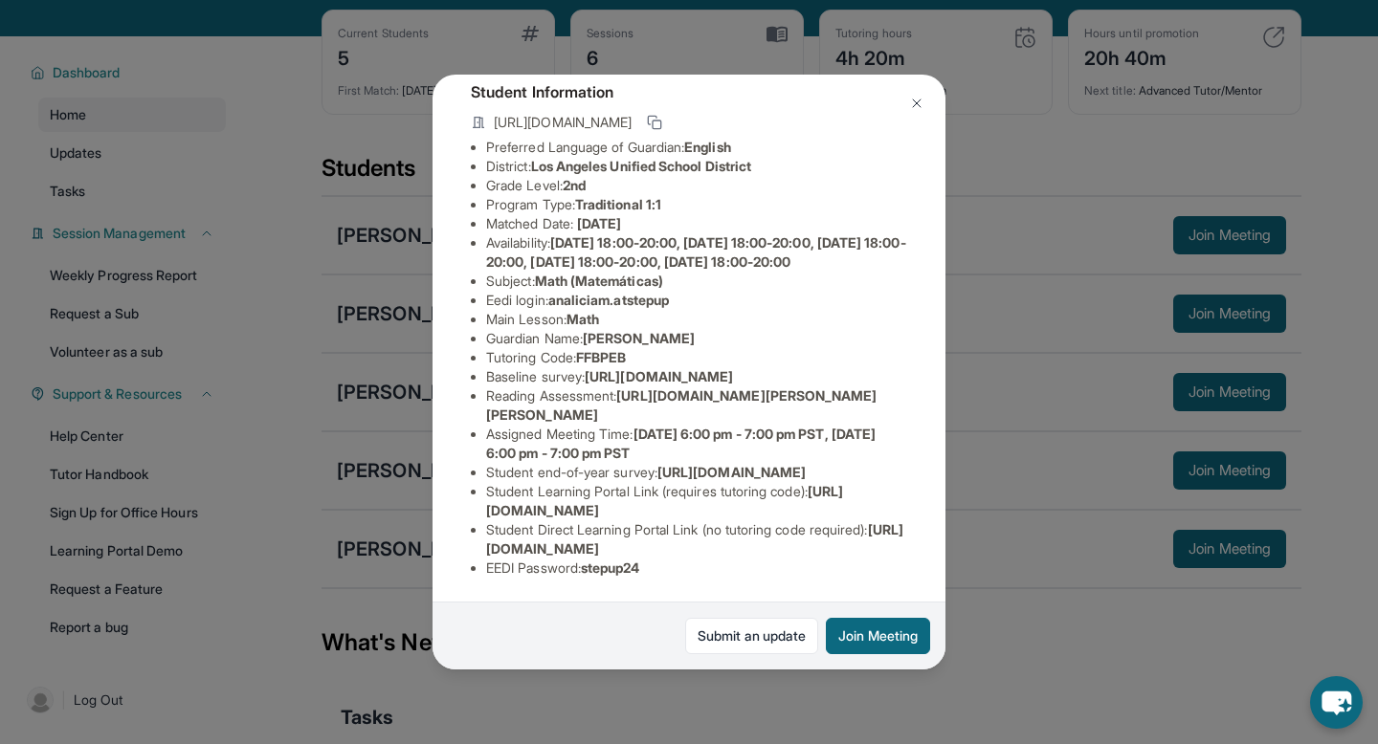
scroll to position [170, 0]
click at [1052, 554] on div "Analicia Mejia Guardian: Cristina Mejia Student Information https://student-por…" at bounding box center [689, 372] width 1378 height 744
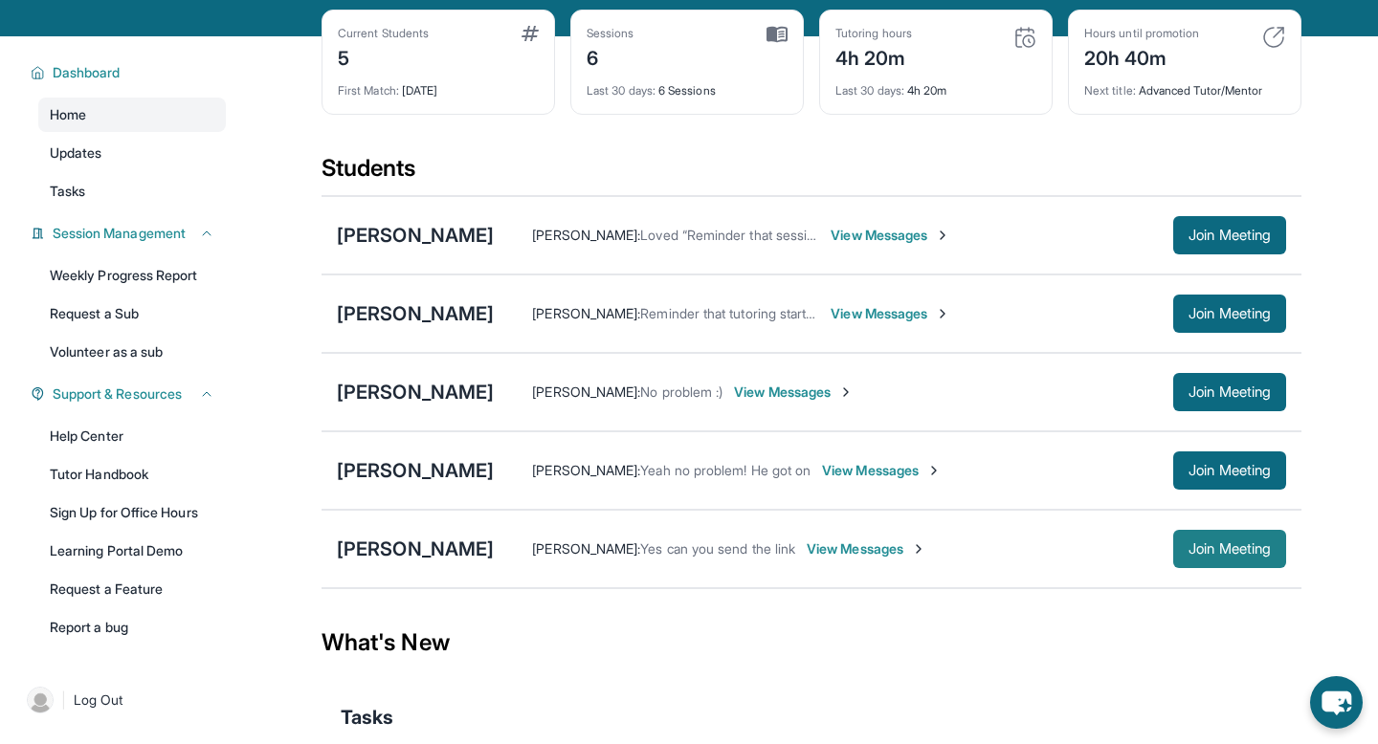
click at [1213, 555] on span "Join Meeting" at bounding box center [1229, 548] width 82 height 11
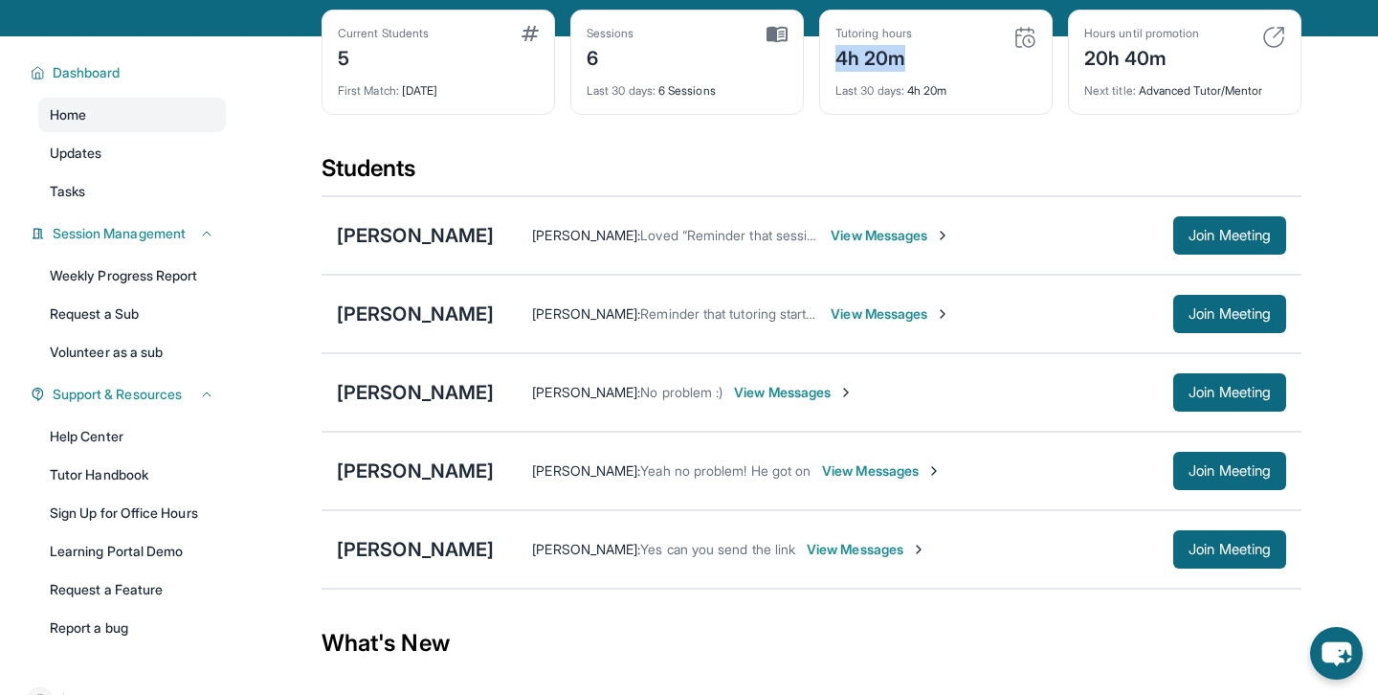
drag, startPoint x: 840, startPoint y: 80, endPoint x: 905, endPoint y: 79, distance: 65.1
click at [905, 72] on div "4h 20m" at bounding box center [873, 56] width 77 height 31
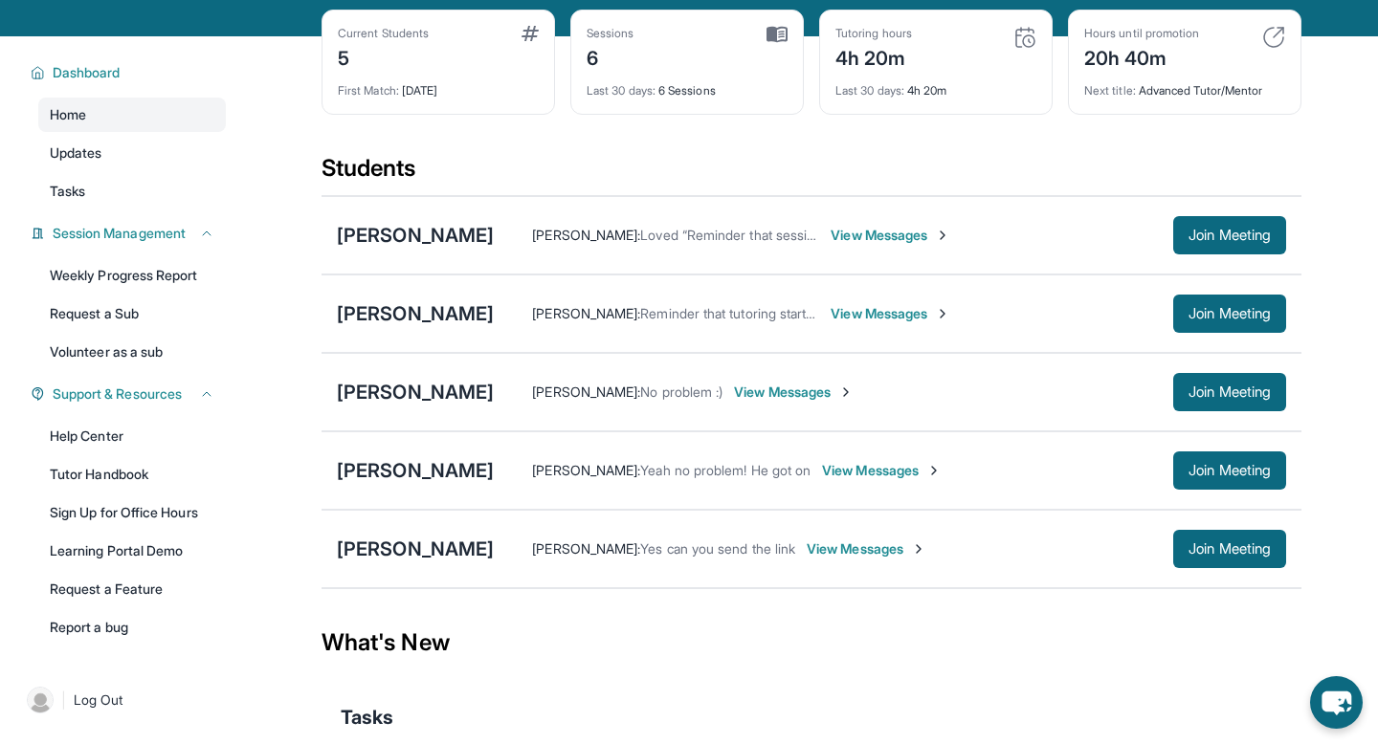
click at [883, 153] on div "Current Students 5 First Match : 9 days ago Sessions 6 Last 30 days : 6 Session…" at bounding box center [811, 82] width 980 height 144
